Goal: Use online tool/utility: Utilize a website feature to perform a specific function

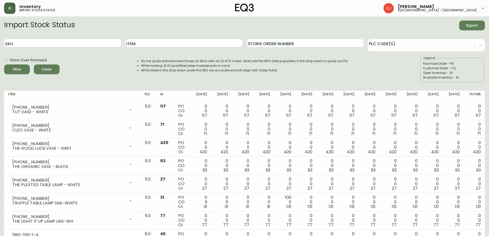
click at [9, 4] on button "button" at bounding box center [9, 8] width 11 height 11
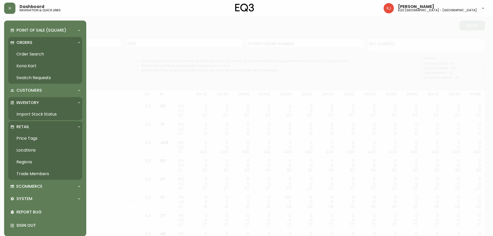
click at [31, 139] on link "Price Tags" at bounding box center [45, 138] width 74 height 12
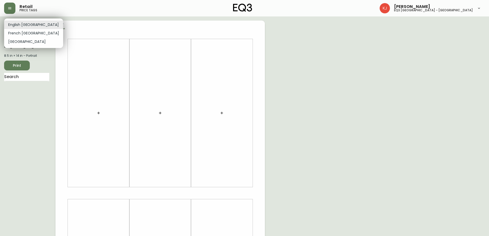
click at [13, 23] on body "Retail price tags [PERSON_NAME] eq3 [GEOGRAPHIC_DATA] - [GEOGRAPHIC_DATA] Engli…" at bounding box center [244, 182] width 489 height 365
click at [18, 34] on li "French [GEOGRAPHIC_DATA]" at bounding box center [33, 33] width 59 height 8
type input "fr_CA"
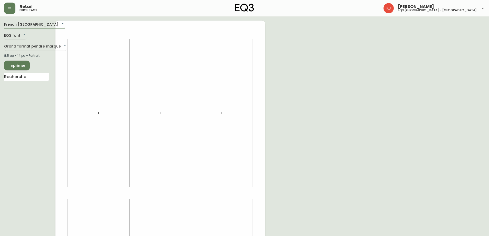
click at [28, 54] on div "8.5 po × 14 po – Portrait" at bounding box center [26, 55] width 45 height 5
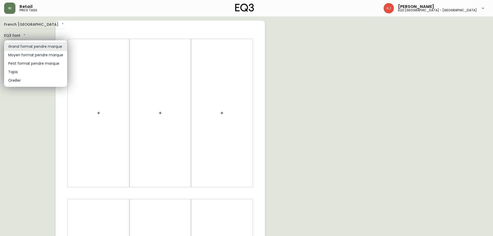
click at [30, 47] on body "Retail price tags [PERSON_NAME] eq3 [GEOGRAPHIC_DATA] - [GEOGRAPHIC_DATA] [GEOG…" at bounding box center [246, 182] width 493 height 365
click at [41, 63] on li "Petit format pendre marque" at bounding box center [35, 63] width 63 height 8
type input "small"
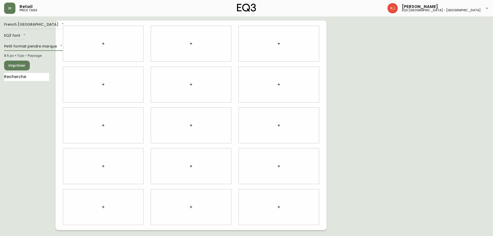
click at [191, 84] on icon "button" at bounding box center [191, 84] width 2 height 2
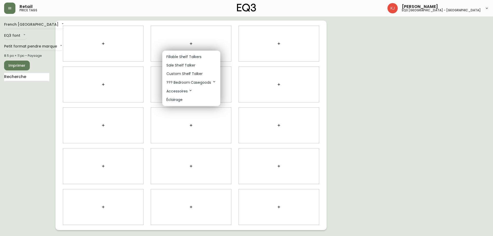
click at [189, 73] on p "Custom Shelf Talker" at bounding box center [184, 73] width 36 height 5
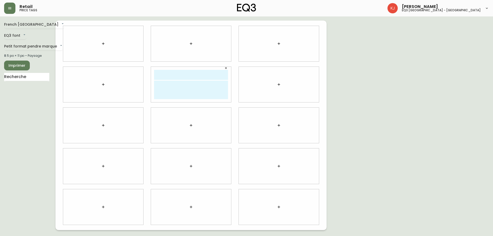
click at [187, 78] on input "text" at bounding box center [191, 75] width 74 height 10
type input "shaina.l"
click at [165, 88] on textarea at bounding box center [191, 90] width 74 height 18
type textarea "GTSL"
click at [199, 76] on input "shaina.l" at bounding box center [191, 75] width 74 height 10
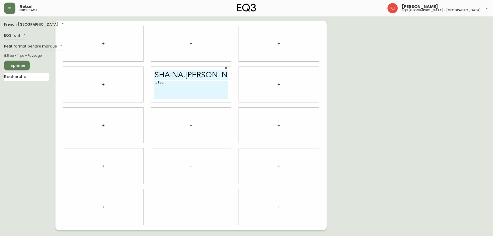
click at [185, 73] on input "shaina.[PERSON_NAME]" at bounding box center [191, 75] width 74 height 10
type input "[PERSON_NAME]"
click at [106, 83] on button "button" at bounding box center [103, 84] width 10 height 10
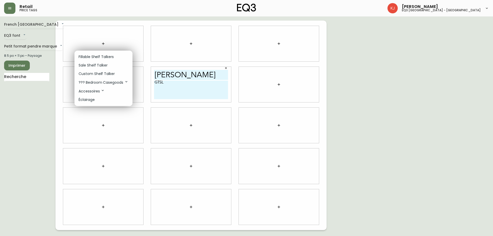
click at [106, 72] on p "Custom Shelf Talker" at bounding box center [97, 73] width 36 height 5
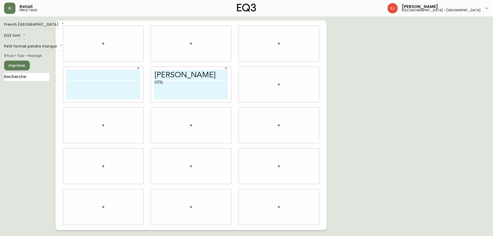
click at [105, 85] on textarea at bounding box center [103, 90] width 74 height 18
click at [106, 77] on input "text" at bounding box center [103, 75] width 74 height 10
type input "SHAINA"
click at [24, 66] on span "Imprimer" at bounding box center [16, 65] width 17 height 6
click at [227, 69] on icon "button" at bounding box center [225, 67] width 3 height 3
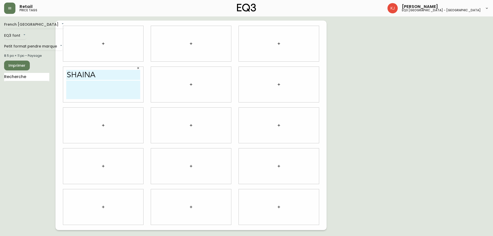
click at [137, 66] on icon "button" at bounding box center [137, 67] width 3 height 3
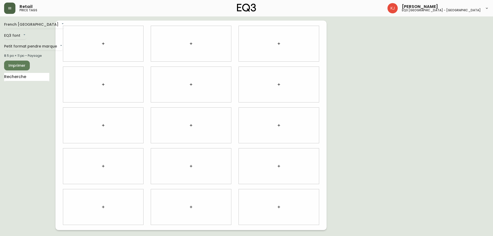
click at [8, 9] on icon "button" at bounding box center [10, 8] width 4 height 4
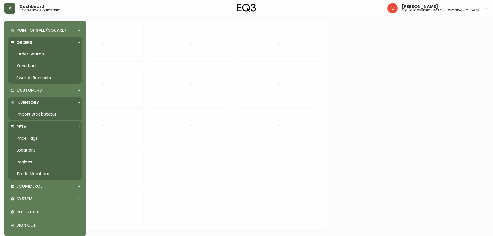
click at [34, 51] on link "Order Search" at bounding box center [45, 54] width 74 height 12
